Goal: Task Accomplishment & Management: Manage account settings

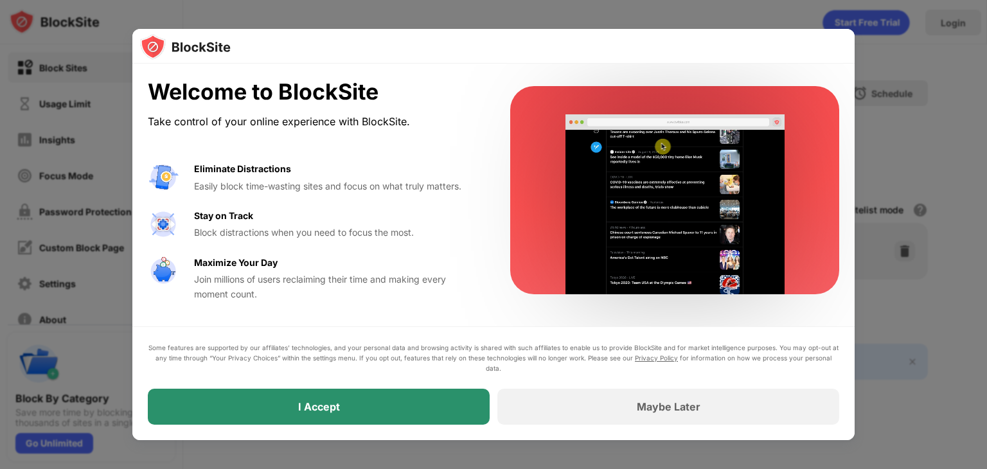
click at [404, 407] on div "I Accept" at bounding box center [319, 407] width 342 height 36
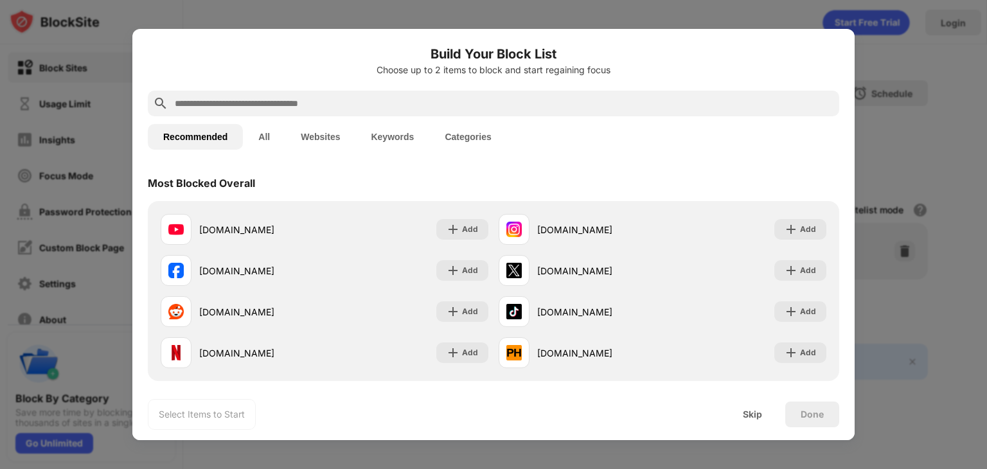
click at [322, 135] on button "Websites" at bounding box center [320, 137] width 70 height 26
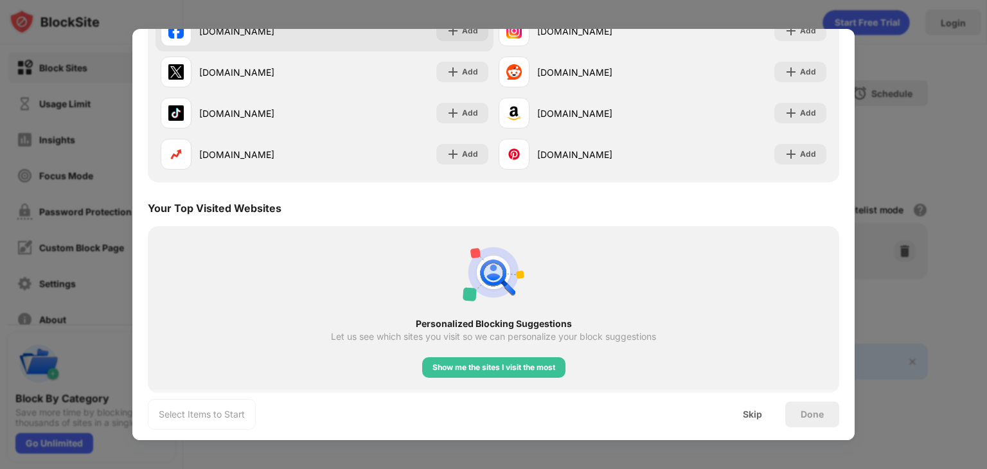
scroll to position [249, 0]
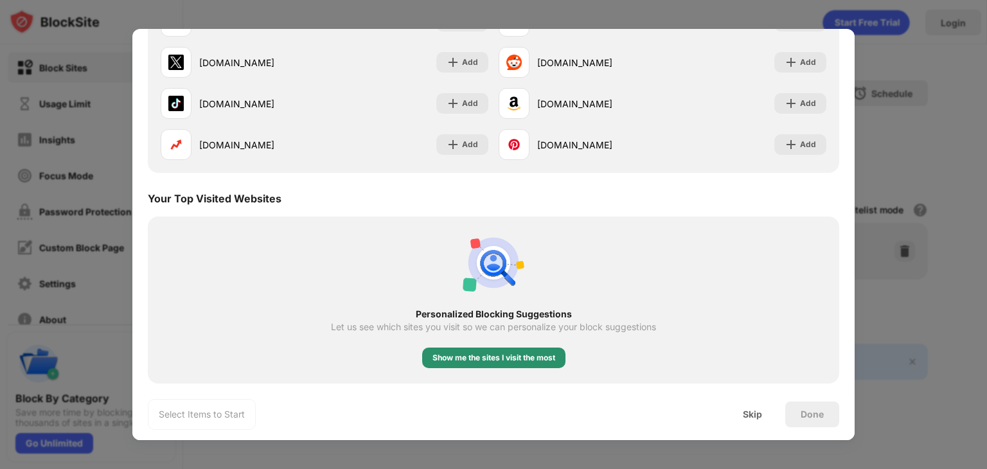
click at [504, 355] on div "Show me the sites I visit the most" at bounding box center [493, 357] width 123 height 13
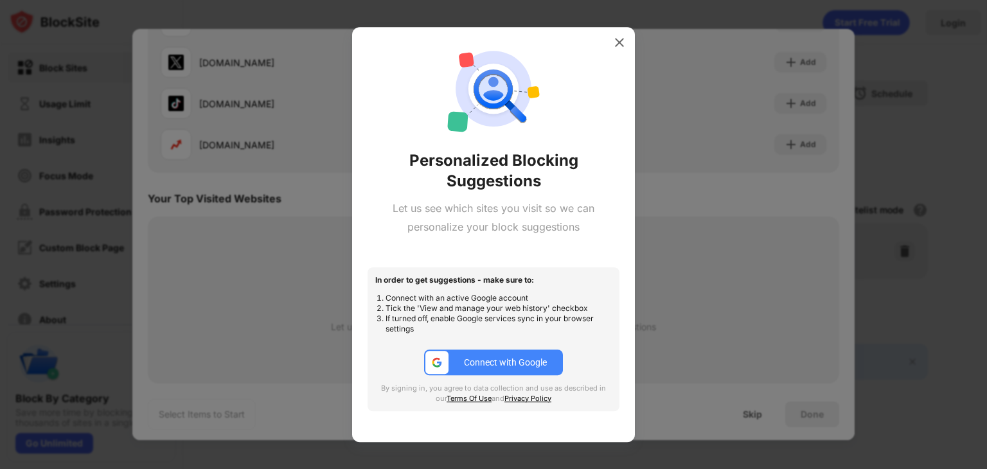
click at [494, 360] on div "Connect with Google" at bounding box center [505, 362] width 83 height 10
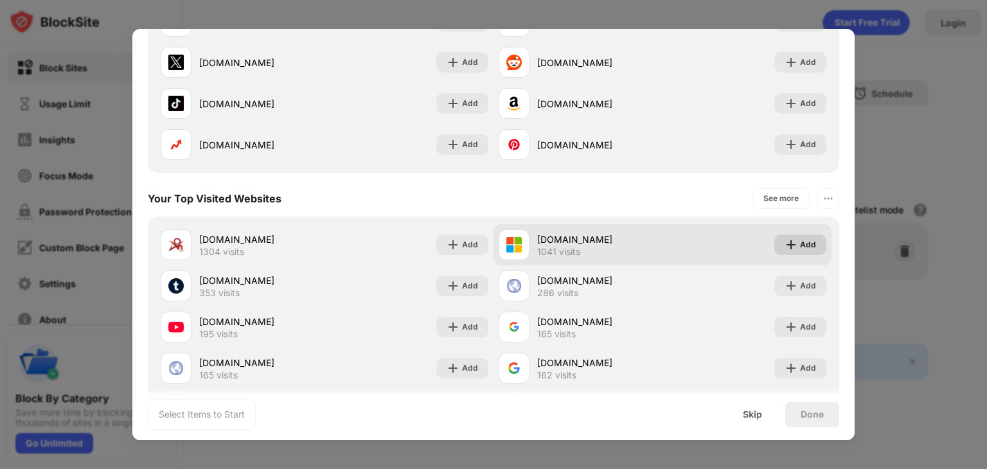
click at [791, 246] on img at bounding box center [790, 244] width 13 height 13
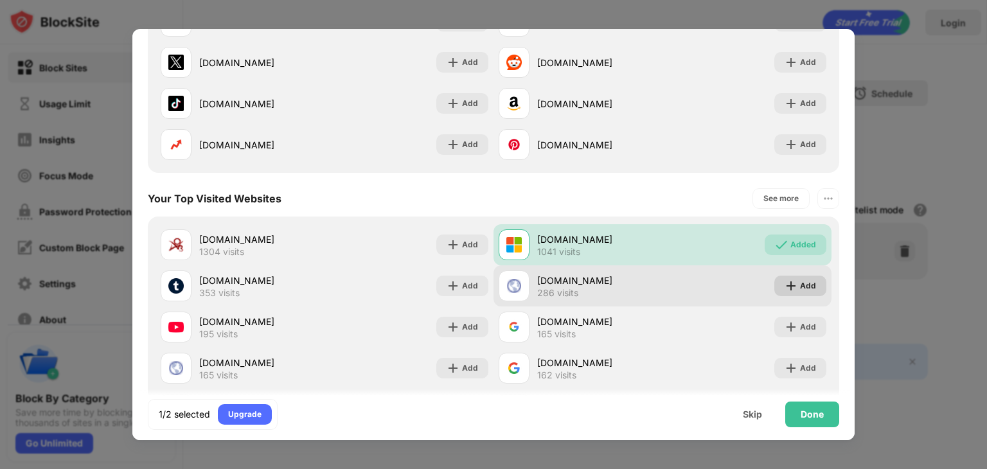
click at [790, 287] on img at bounding box center [790, 285] width 13 height 13
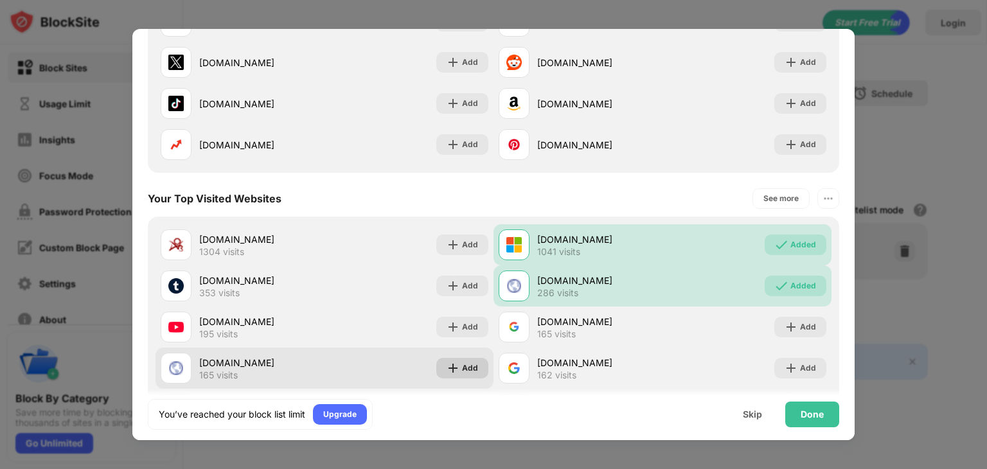
click at [452, 371] on img at bounding box center [452, 368] width 13 height 13
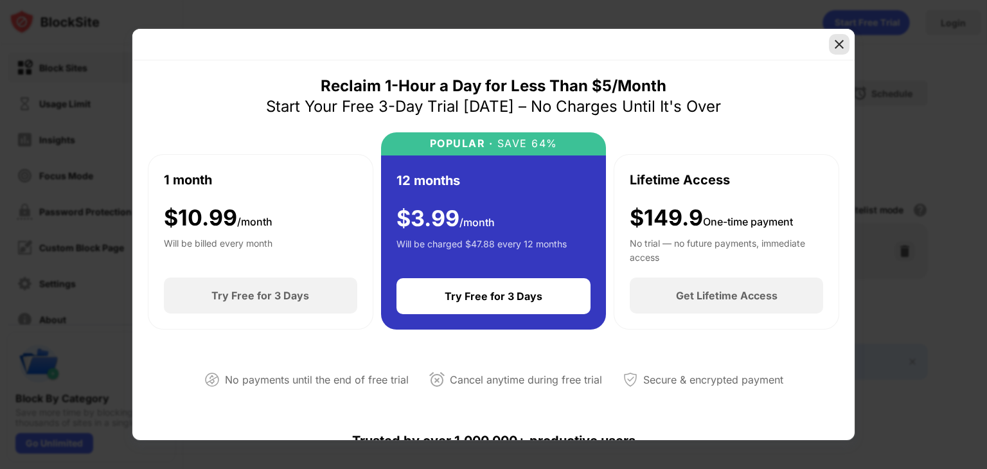
click at [836, 45] on img at bounding box center [838, 44] width 13 height 13
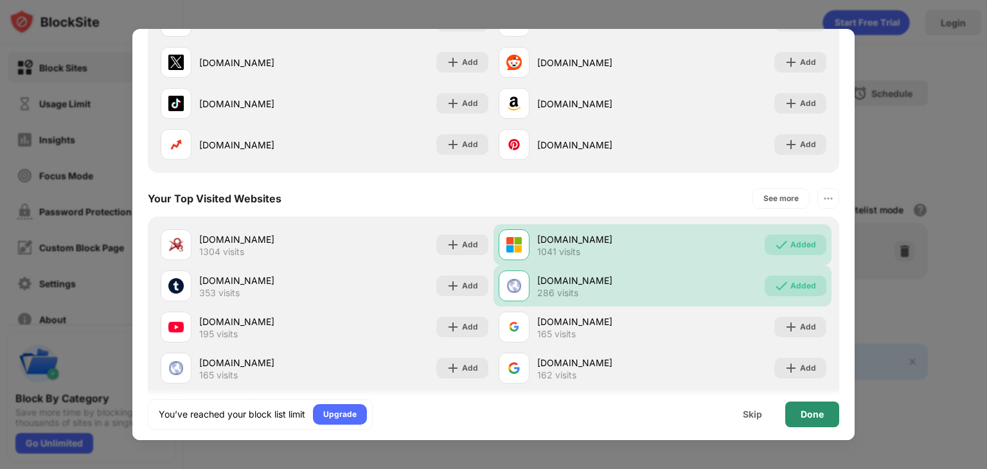
click at [795, 411] on div "Done" at bounding box center [812, 414] width 54 height 26
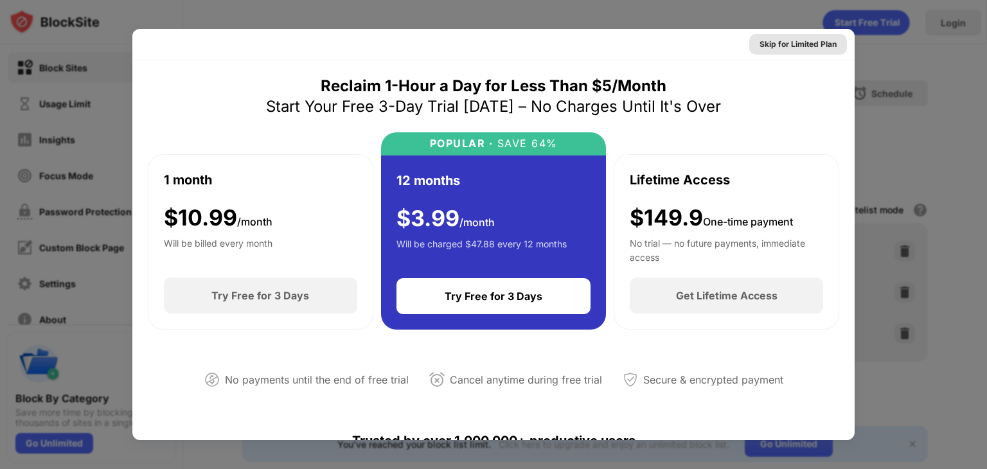
click at [814, 46] on div "Skip for Limited Plan" at bounding box center [797, 44] width 77 height 13
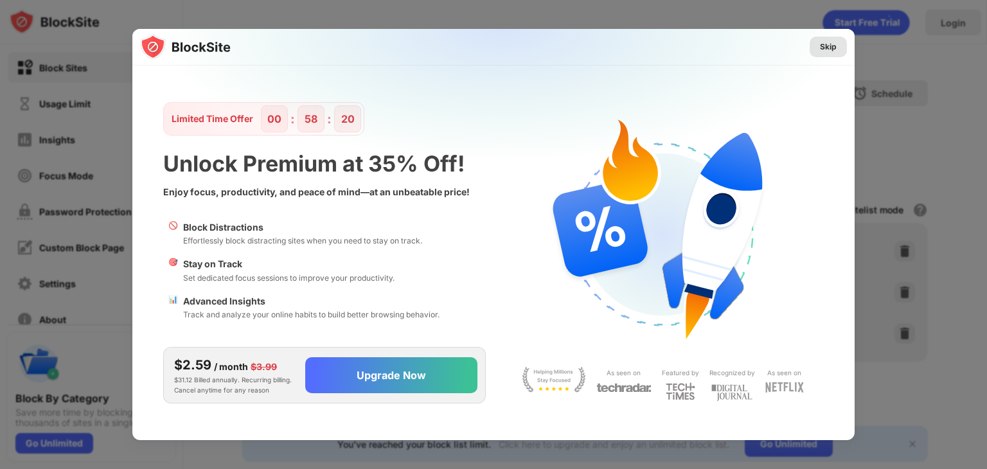
click at [827, 49] on div "Skip" at bounding box center [828, 46] width 17 height 13
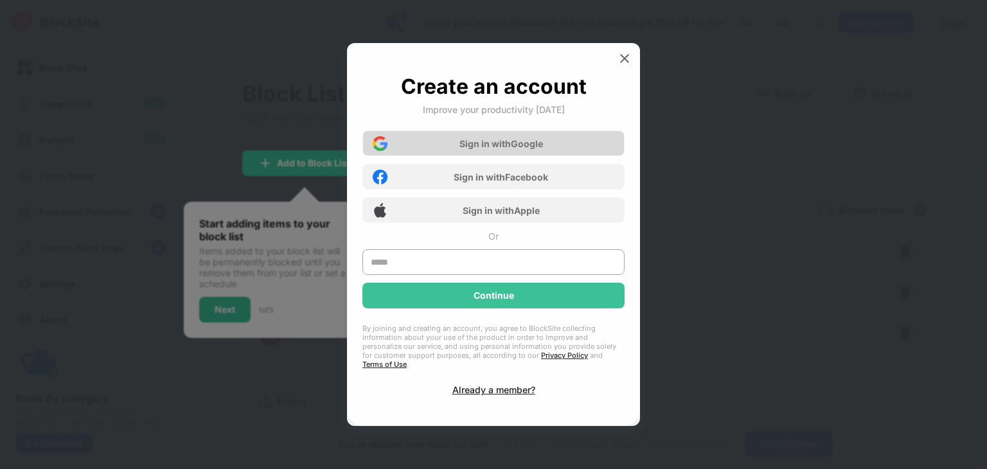
click at [542, 156] on div "Sign in with Google" at bounding box center [493, 143] width 262 height 26
click at [549, 147] on div "Sign in with Google" at bounding box center [493, 143] width 262 height 26
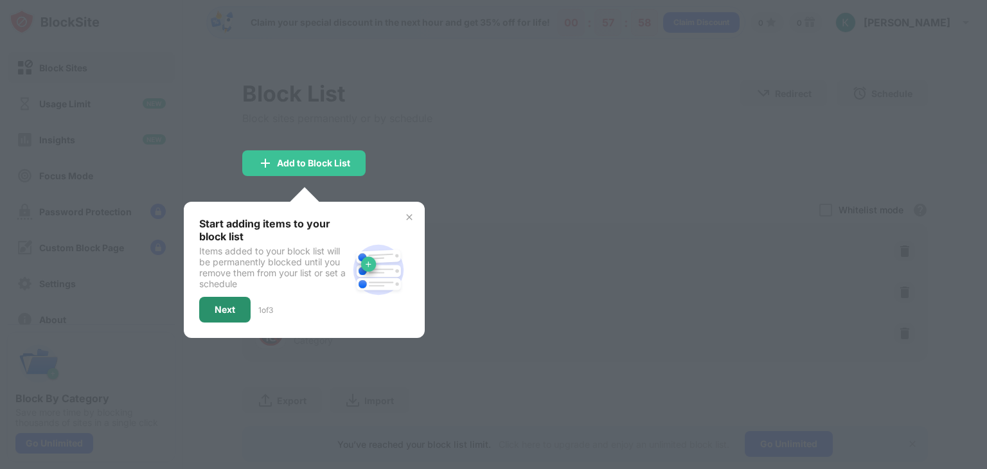
click at [229, 307] on div "Next" at bounding box center [225, 309] width 21 height 10
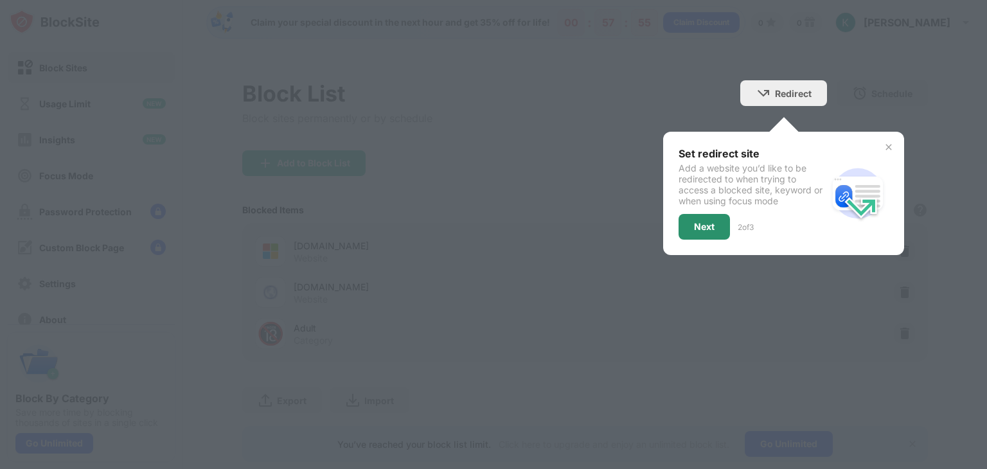
click at [710, 229] on div "Next" at bounding box center [704, 227] width 21 height 10
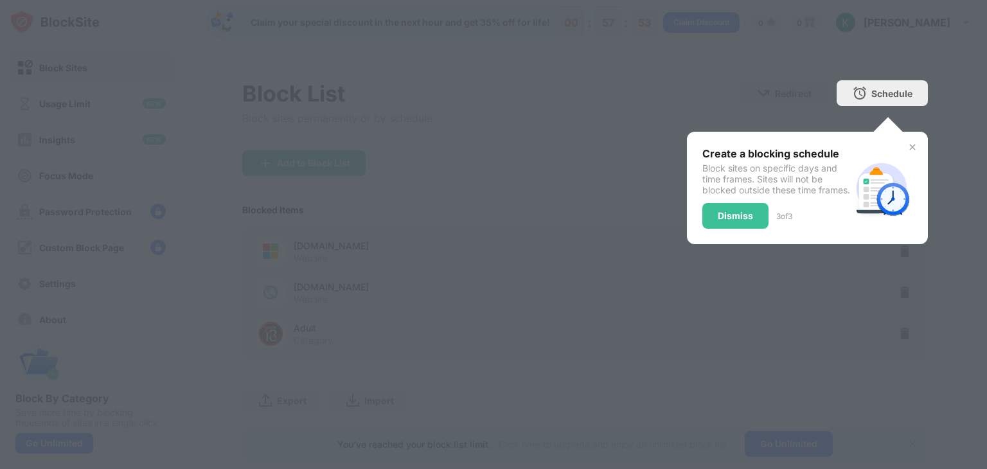
click at [710, 229] on div "Dismiss" at bounding box center [735, 216] width 66 height 26
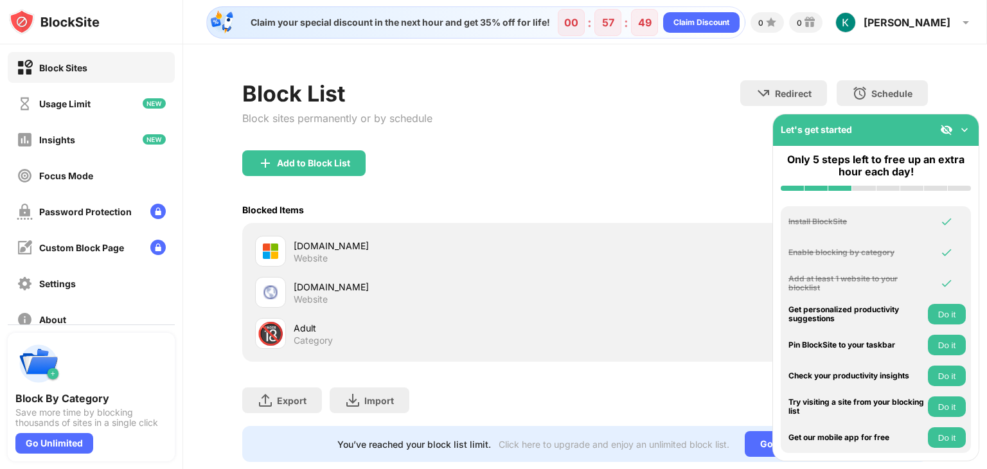
click at [301, 332] on div "Adult" at bounding box center [439, 327] width 291 height 13
click at [268, 339] on div "🔞" at bounding box center [270, 333] width 27 height 26
click at [966, 130] on img at bounding box center [964, 129] width 13 height 13
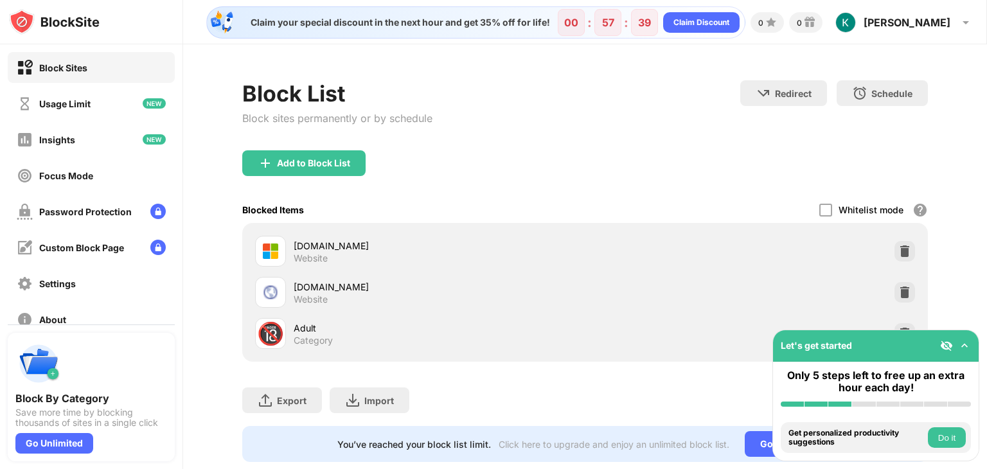
click at [948, 347] on img at bounding box center [946, 345] width 13 height 13
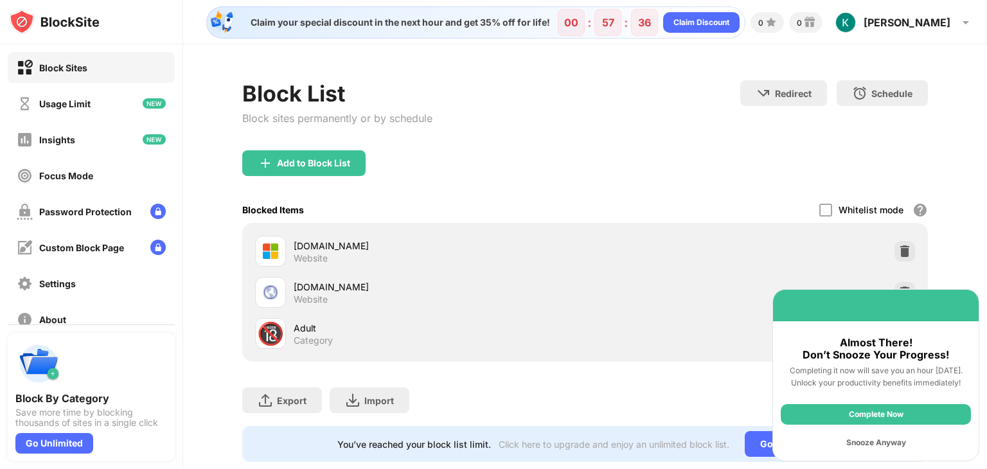
click at [958, 270] on div "Block List Block sites permanently or by schedule Redirect Choose a site to be …" at bounding box center [584, 270] width 803 height 453
click at [890, 444] on div "Snooze Anyway" at bounding box center [875, 442] width 190 height 21
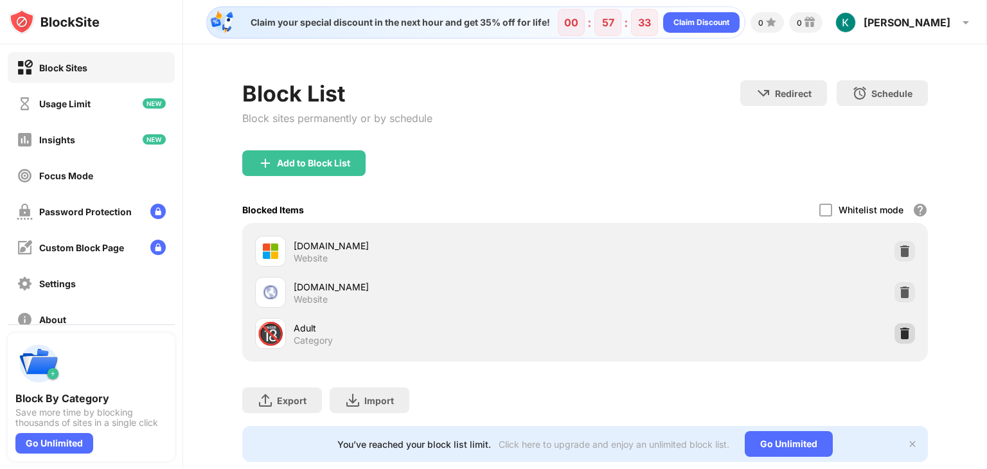
click at [904, 340] on div at bounding box center [904, 333] width 21 height 21
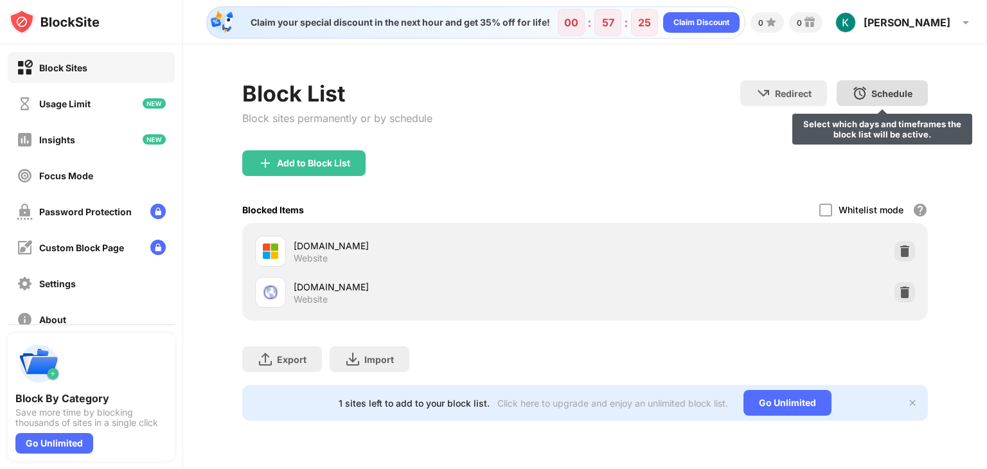
click at [877, 89] on div "Schedule" at bounding box center [891, 93] width 41 height 11
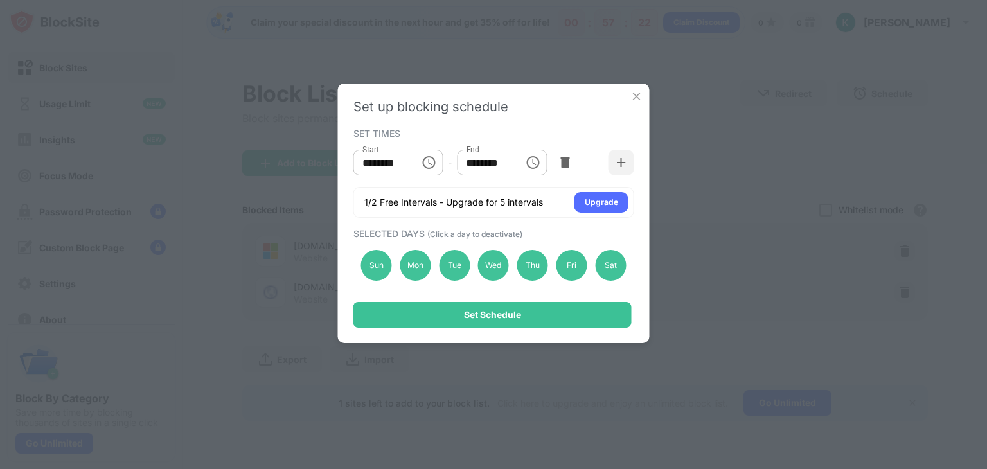
click at [396, 168] on input "********" at bounding box center [382, 163] width 58 height 26
click at [378, 162] on input "********" at bounding box center [382, 163] width 58 height 26
click at [370, 162] on input "********" at bounding box center [382, 163] width 58 height 26
type input "********"
click at [477, 164] on input "********" at bounding box center [486, 163] width 58 height 26
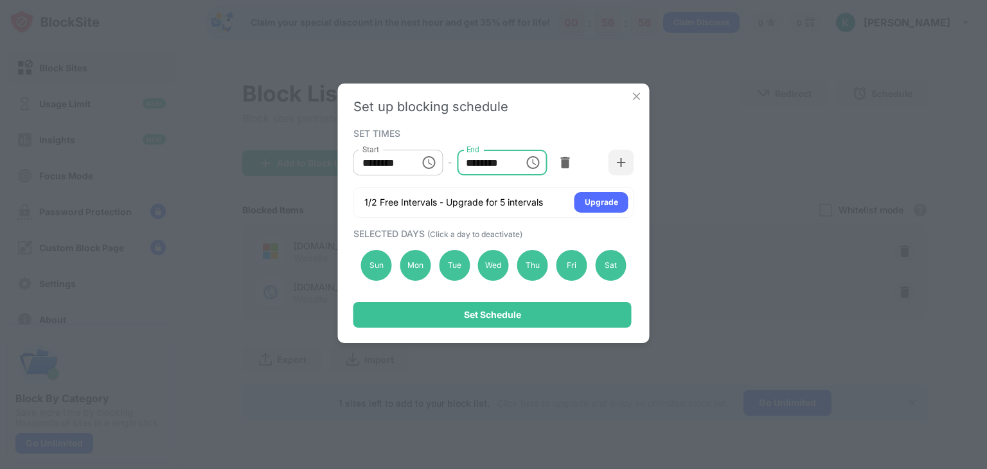
type input "********"
click at [474, 182] on div "SET TIMES Start ******** Start - End ******** End 1/2 Free Intervals - Upgrade …" at bounding box center [493, 171] width 281 height 93
click at [369, 168] on input "********" at bounding box center [382, 163] width 58 height 26
click at [429, 164] on icon "Choose time, selected time is 7:00 AM" at bounding box center [428, 162] width 15 height 15
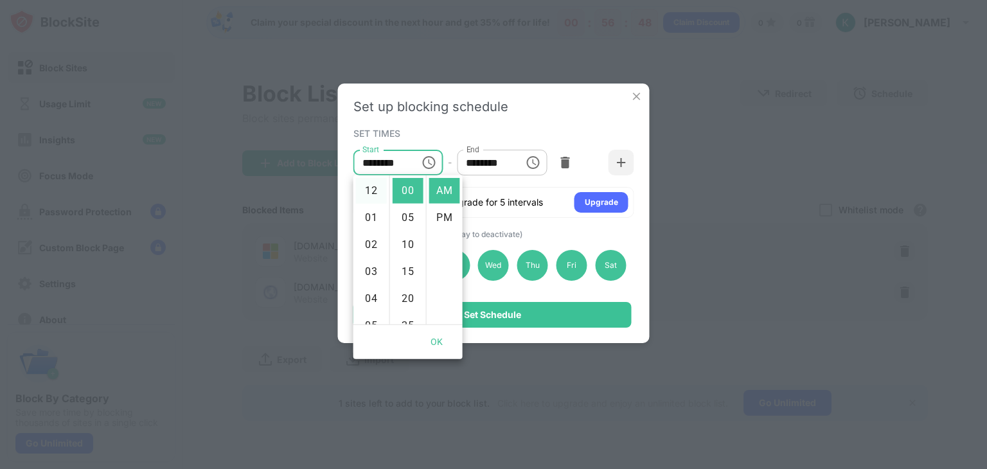
click at [373, 193] on li "12" at bounding box center [371, 191] width 31 height 26
type input "********"
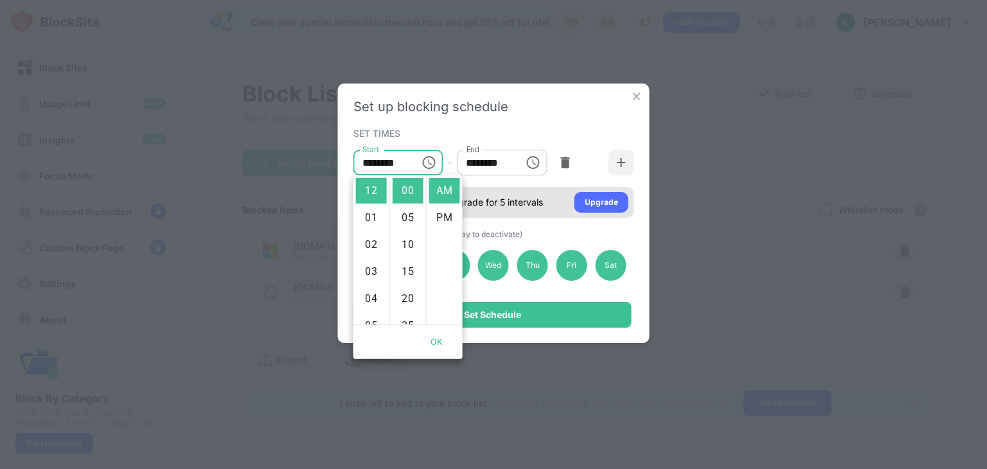
click at [499, 187] on div "1/2 Free Intervals - Upgrade for 5 intervals Upgrade" at bounding box center [493, 202] width 281 height 31
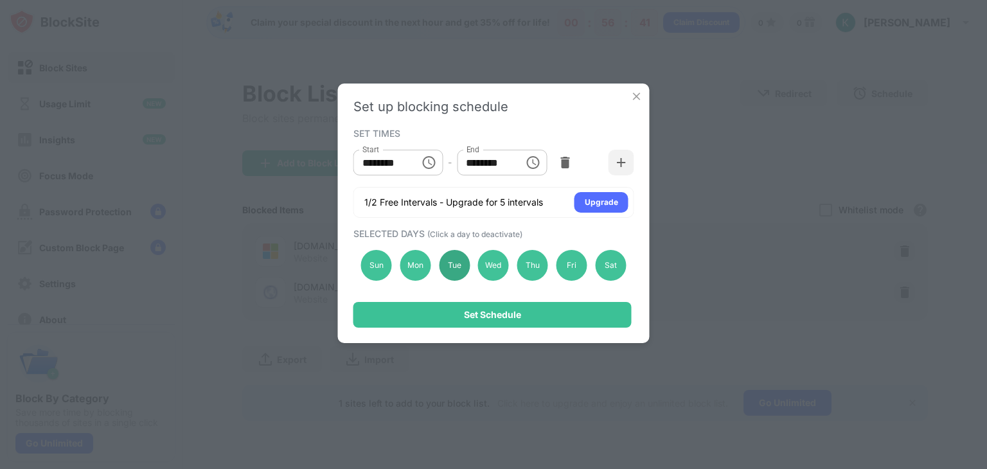
click at [456, 265] on div "Tue" at bounding box center [454, 265] width 31 height 31
click at [484, 263] on div "Wed" at bounding box center [493, 265] width 31 height 31
click at [498, 268] on div "Wed" at bounding box center [493, 265] width 31 height 31
click at [460, 265] on div "Tue" at bounding box center [454, 265] width 31 height 31
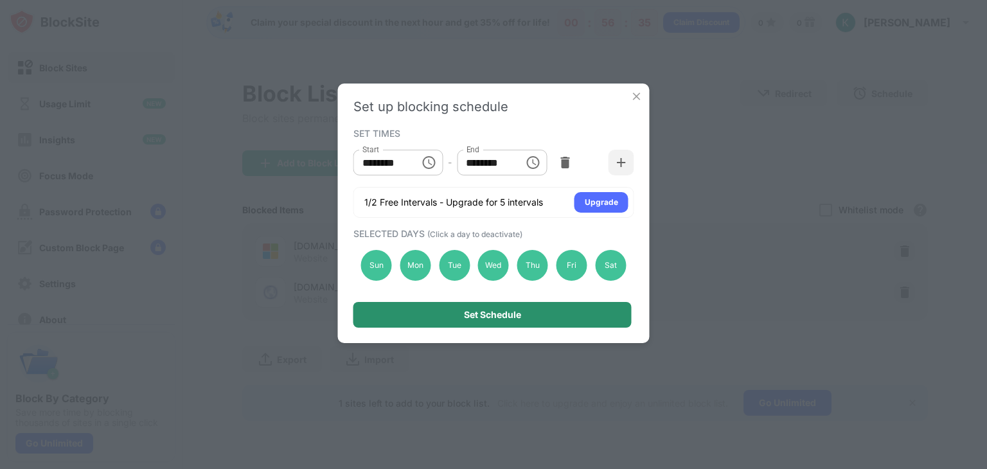
click at [476, 313] on div "Set Schedule" at bounding box center [492, 315] width 57 height 10
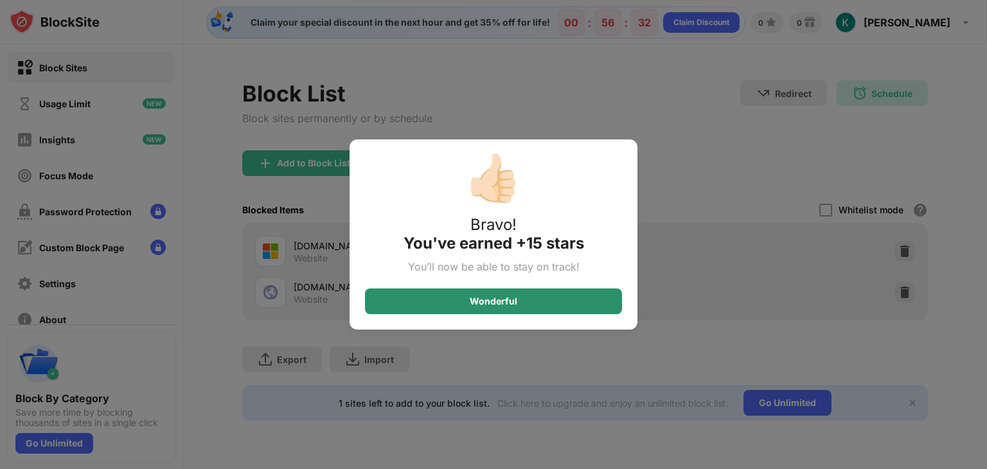
click at [501, 308] on div "Wonderful" at bounding box center [493, 301] width 257 height 26
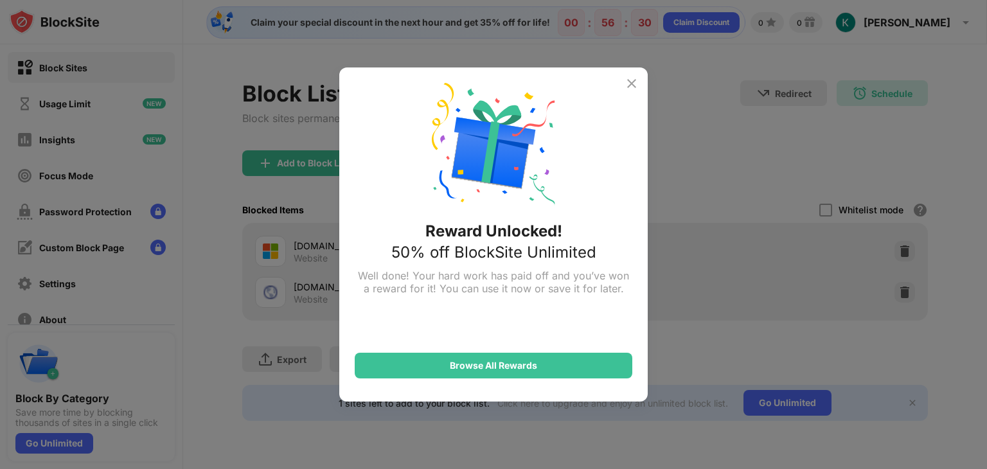
click at [719, 186] on div "Reward Unlocked! 50% off BlockSite Unlimited Well done! Your hard work has paid…" at bounding box center [493, 234] width 987 height 469
click at [628, 78] on img at bounding box center [631, 83] width 15 height 15
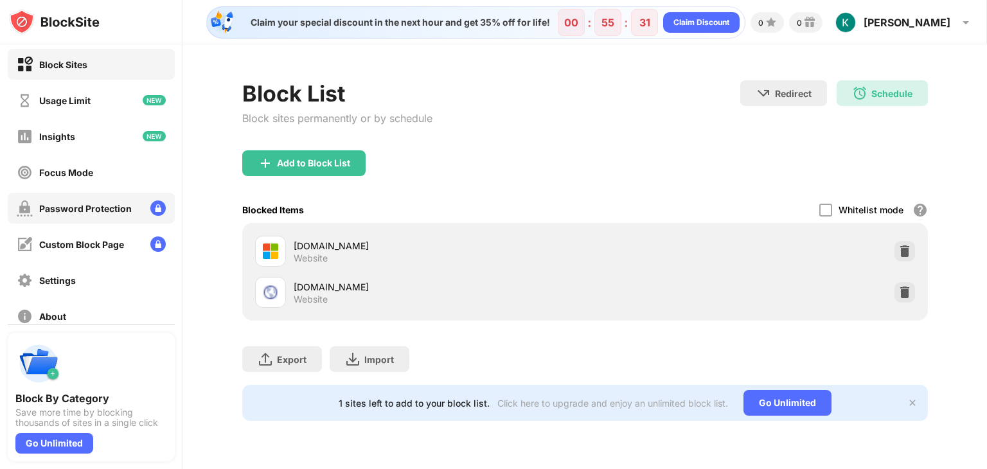
scroll to position [64, 0]
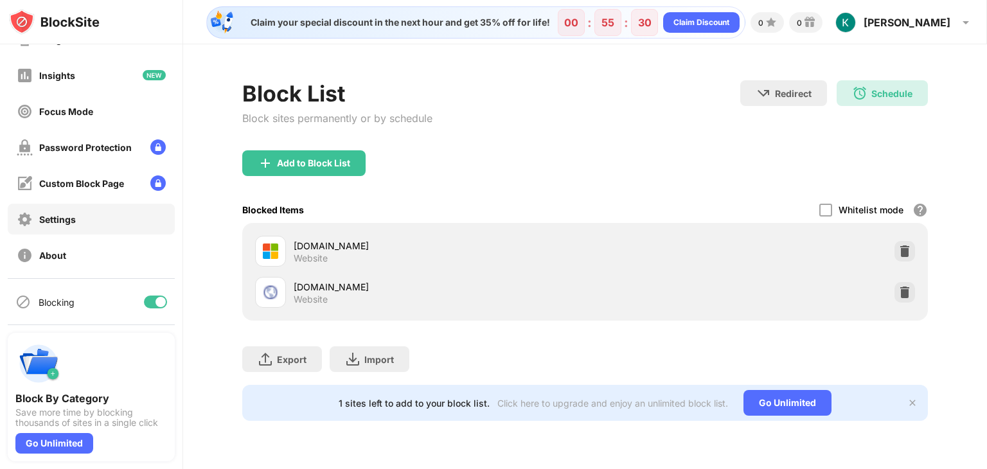
click at [71, 218] on div "Settings" at bounding box center [57, 219] width 37 height 11
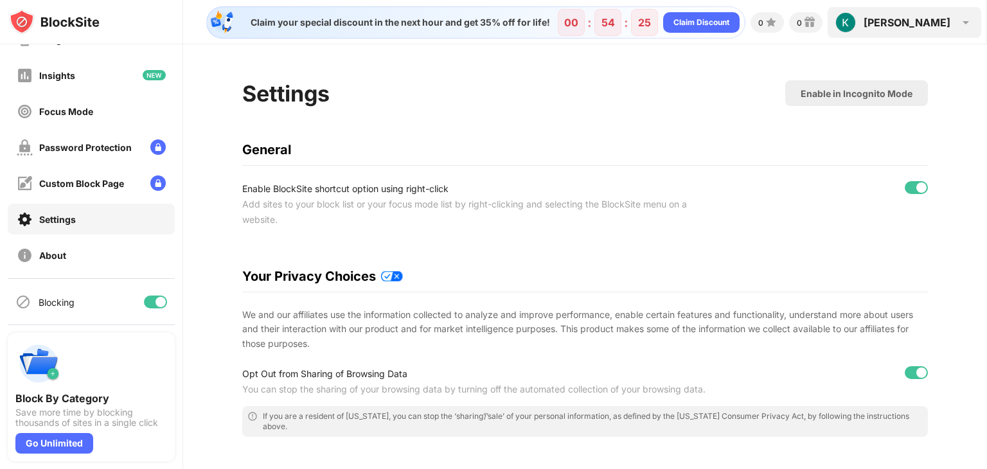
click at [951, 26] on div "[PERSON_NAME] View Account Insights Premium Rewards Settings Support Log Out" at bounding box center [904, 22] width 154 height 31
click at [966, 21] on img at bounding box center [965, 22] width 15 height 15
click at [966, 26] on img at bounding box center [965, 22] width 15 height 15
click at [856, 24] on img at bounding box center [845, 22] width 21 height 21
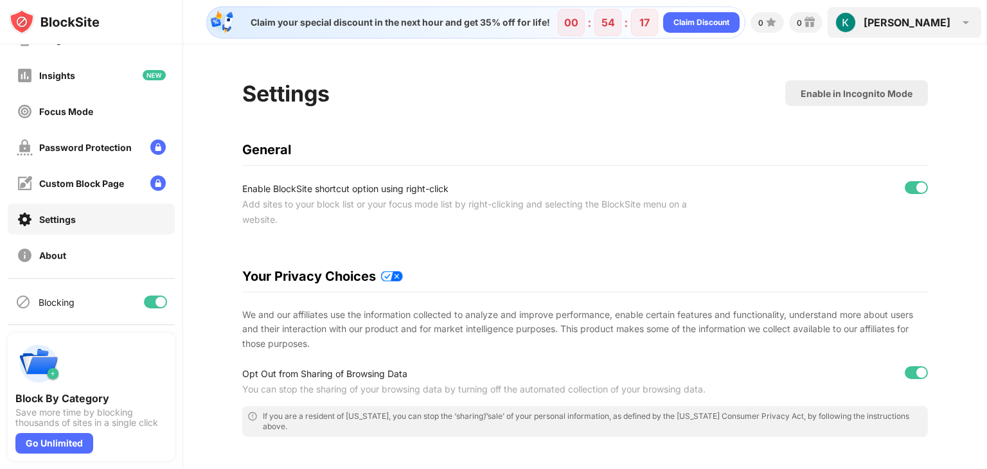
click at [856, 24] on img at bounding box center [845, 22] width 21 height 21
